Goal: Find specific page/section: Find specific page/section

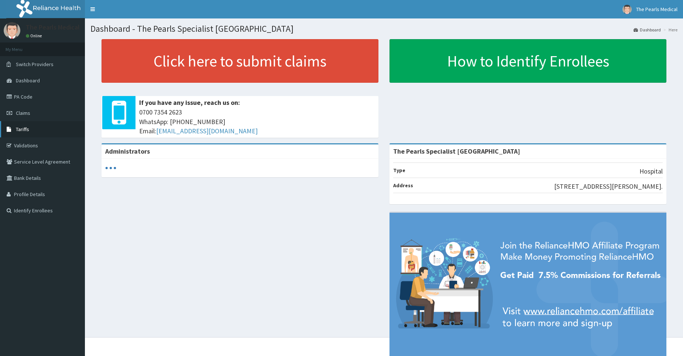
click at [42, 133] on link "Tariffs" at bounding box center [42, 129] width 85 height 16
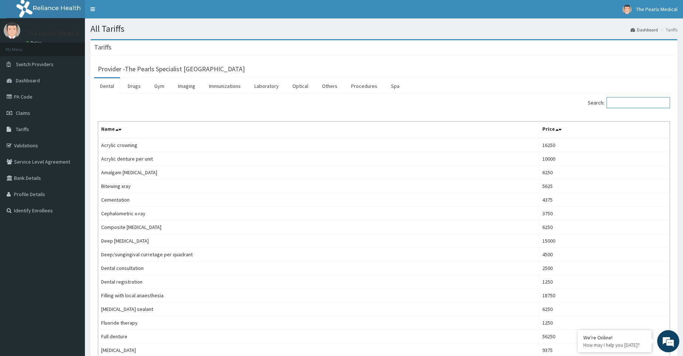
click at [627, 103] on input "Search:" at bounding box center [639, 102] width 64 height 11
click at [356, 86] on link "Procedures" at bounding box center [364, 86] width 38 height 16
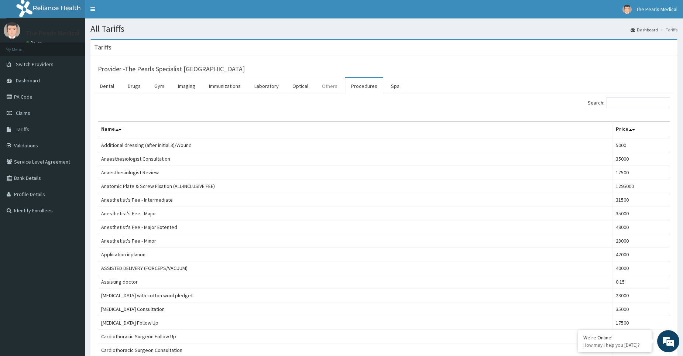
click at [327, 86] on link "Others" at bounding box center [329, 86] width 27 height 16
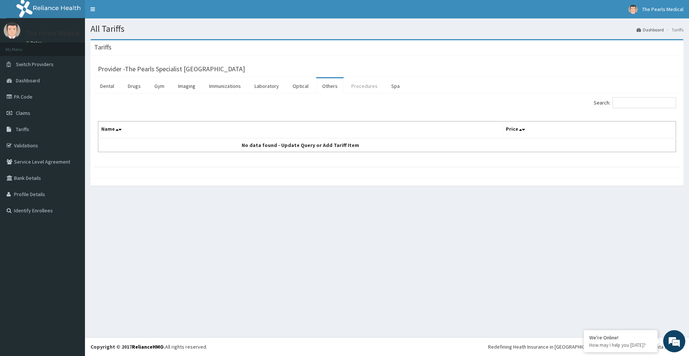
click at [358, 86] on link "Procedures" at bounding box center [364, 86] width 38 height 16
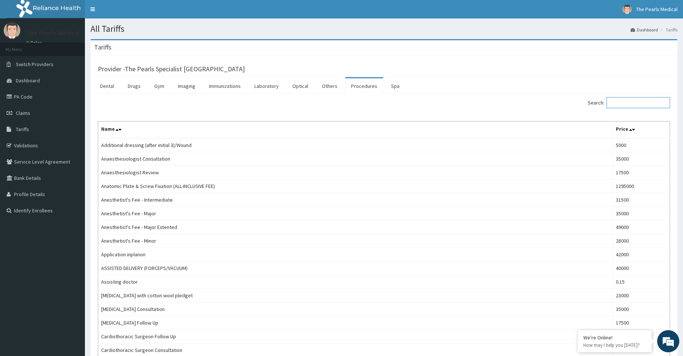
click at [626, 102] on input "Search:" at bounding box center [639, 102] width 64 height 11
click at [50, 143] on link "Validations" at bounding box center [42, 145] width 85 height 16
